Goal: Task Accomplishment & Management: Manage account settings

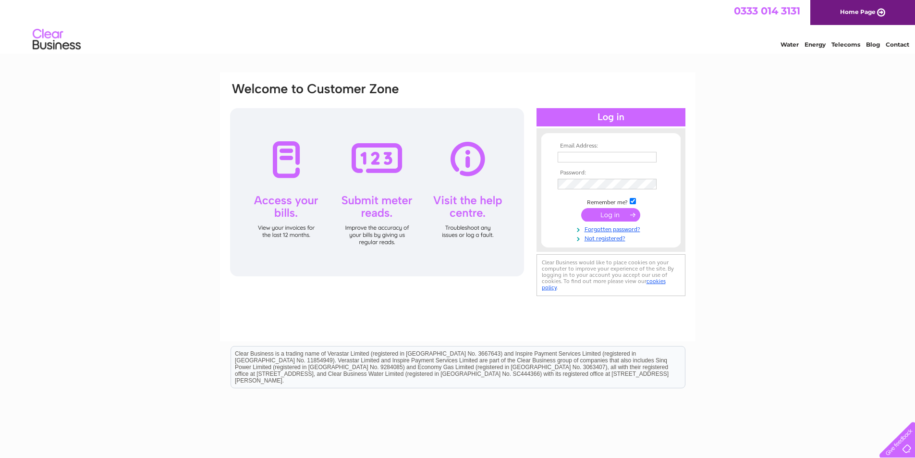
type input "[EMAIL_ADDRESS][DOMAIN_NAME]"
click at [610, 215] on input "submit" at bounding box center [610, 214] width 59 height 13
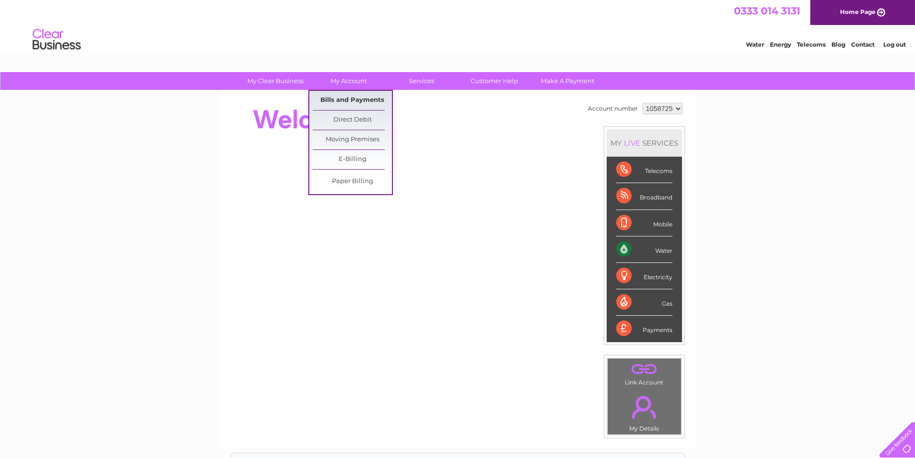
click at [346, 94] on link "Bills and Payments" at bounding box center [352, 100] width 79 height 19
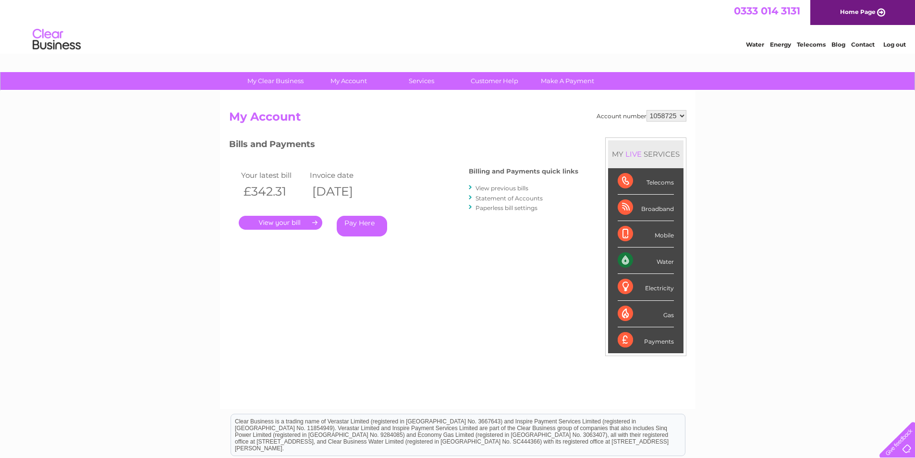
click at [295, 221] on link "." at bounding box center [281, 223] width 84 height 14
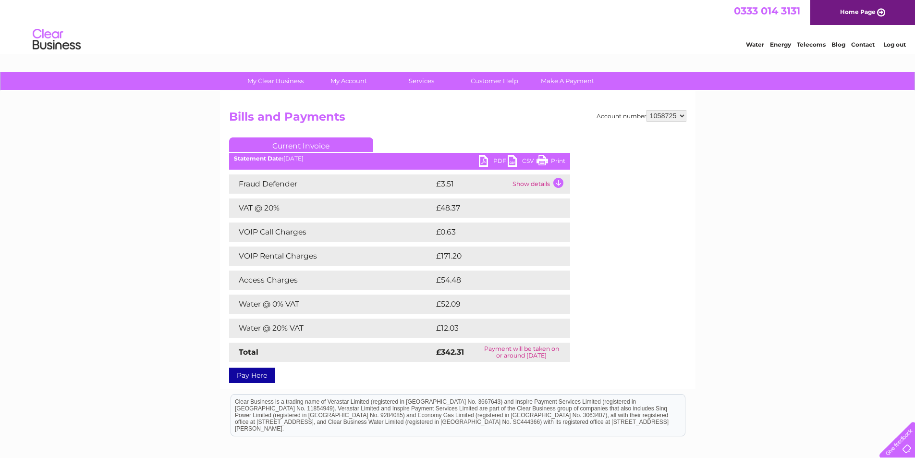
click at [490, 158] on link "PDF" at bounding box center [493, 162] width 29 height 14
